Goal: Task Accomplishment & Management: Manage account settings

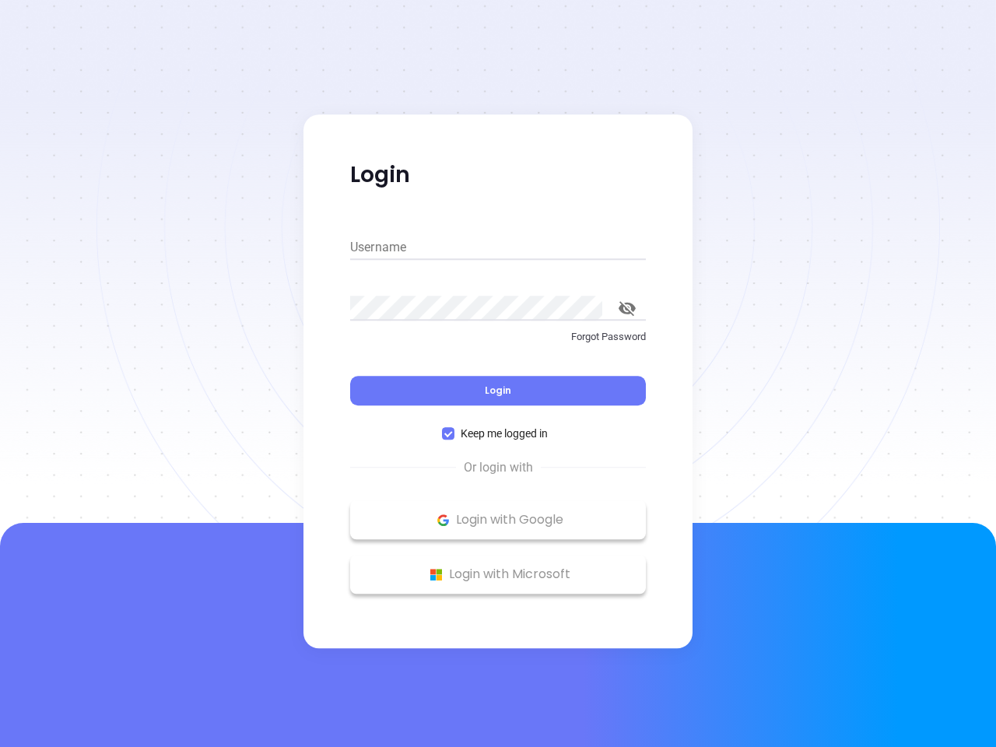
click at [498, 374] on div "Login" at bounding box center [498, 381] width 296 height 48
click at [498, 247] on input "Username" at bounding box center [498, 247] width 296 height 25
click at [627, 308] on icon "toggle password visibility" at bounding box center [627, 308] width 17 height 15
click at [498, 391] on span "Login" at bounding box center [498, 390] width 26 height 13
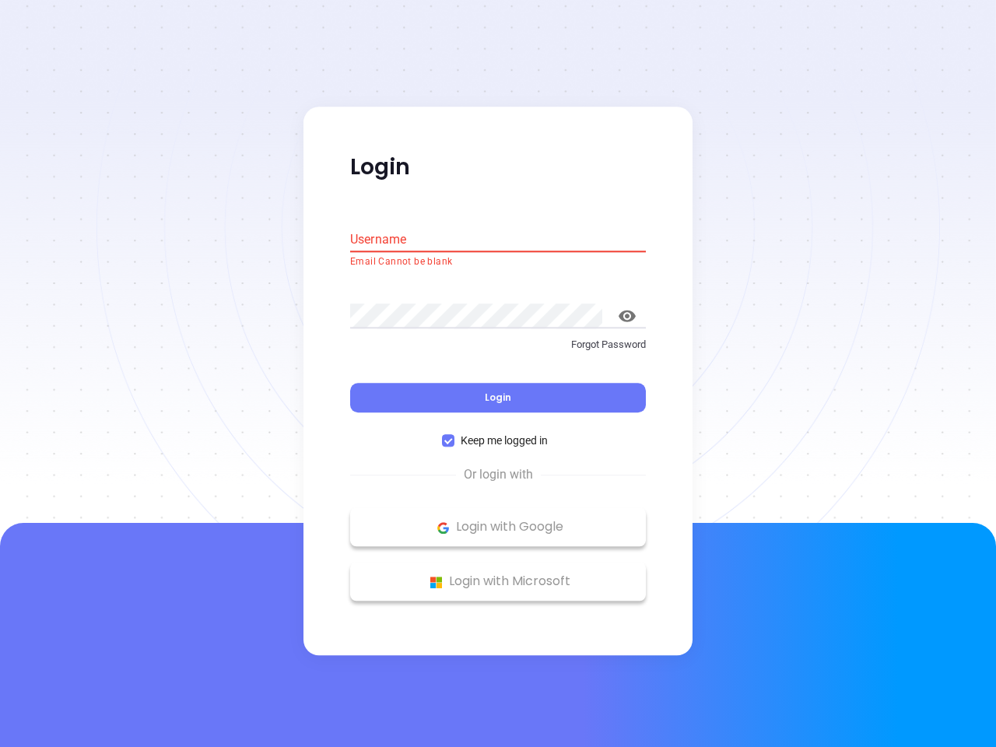
click at [498, 433] on span "Keep me logged in" at bounding box center [504, 441] width 100 height 17
click at [454, 435] on input "Keep me logged in" at bounding box center [448, 441] width 12 height 12
checkbox input "false"
click at [498, 520] on p "Login with Google" at bounding box center [498, 527] width 280 height 23
click at [498, 574] on p "Login with Microsoft" at bounding box center [498, 581] width 280 height 23
